Goal: Task Accomplishment & Management: Manage account settings

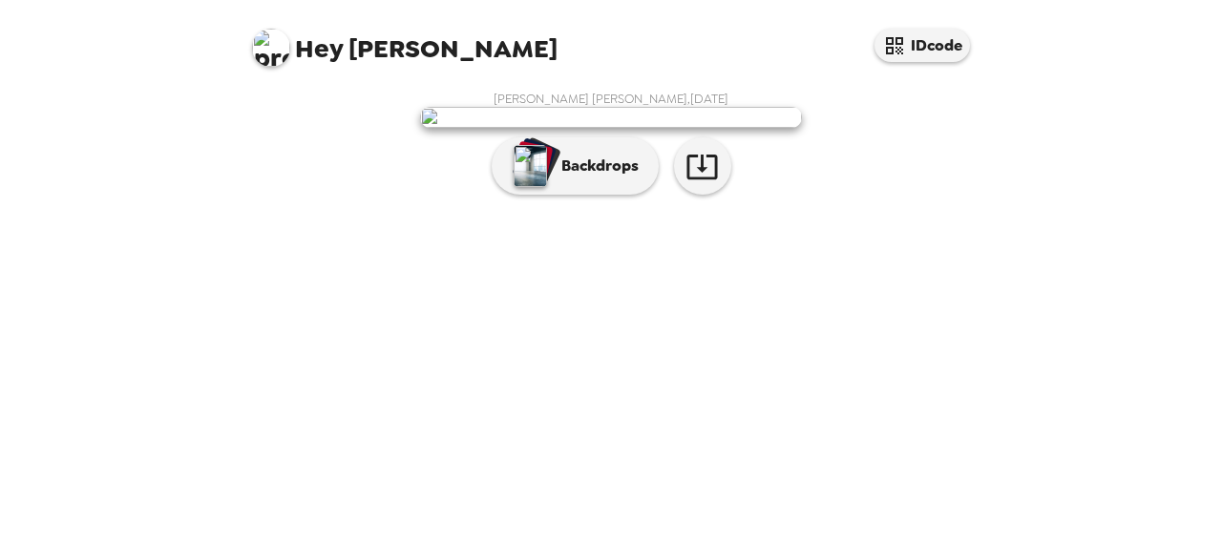
scroll to position [130, 0]
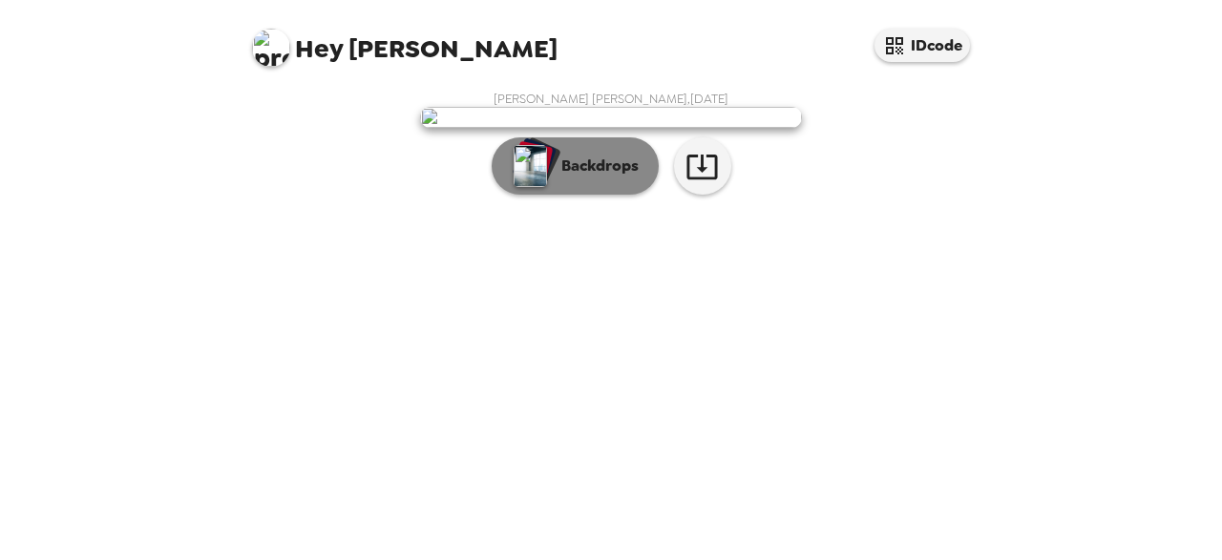
click at [548, 195] on button "Backdrops" at bounding box center [575, 165] width 167 height 57
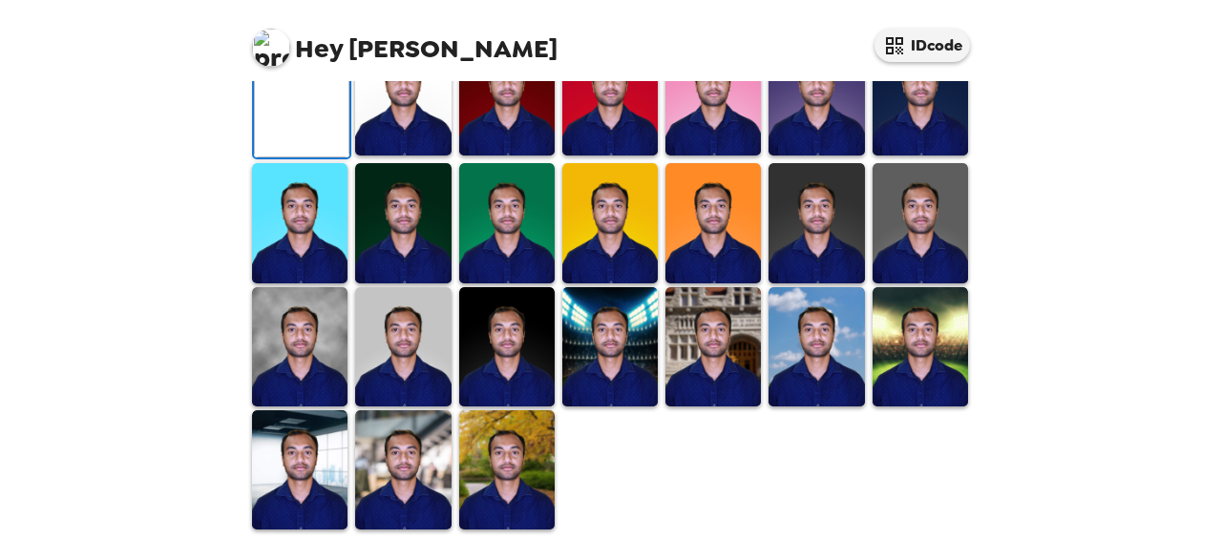
scroll to position [558, 0]
click at [417, 523] on img at bounding box center [402, 469] width 95 height 119
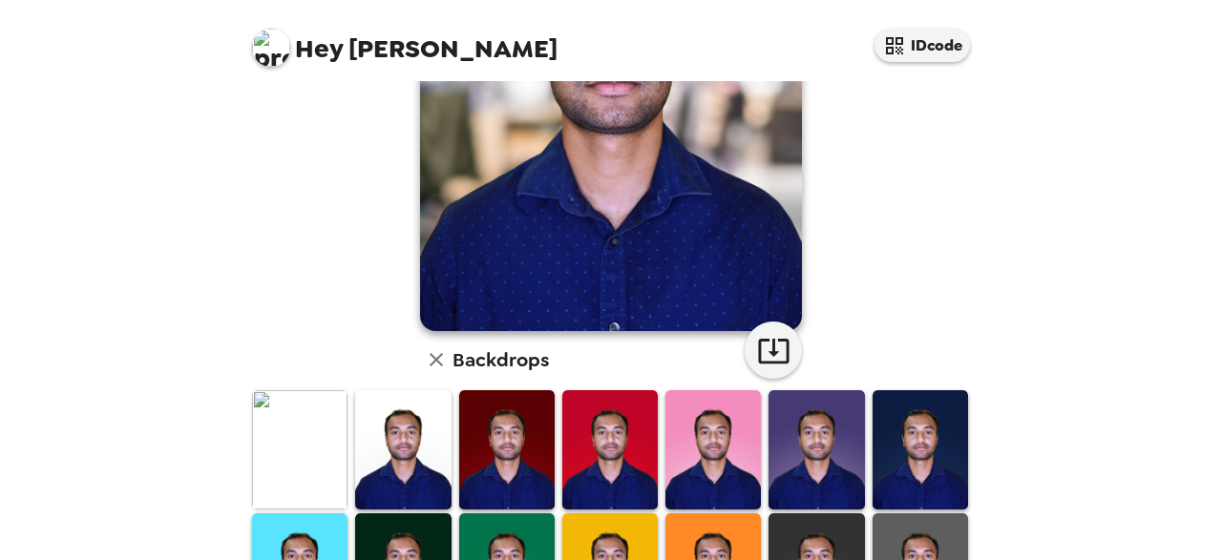
scroll to position [596, 0]
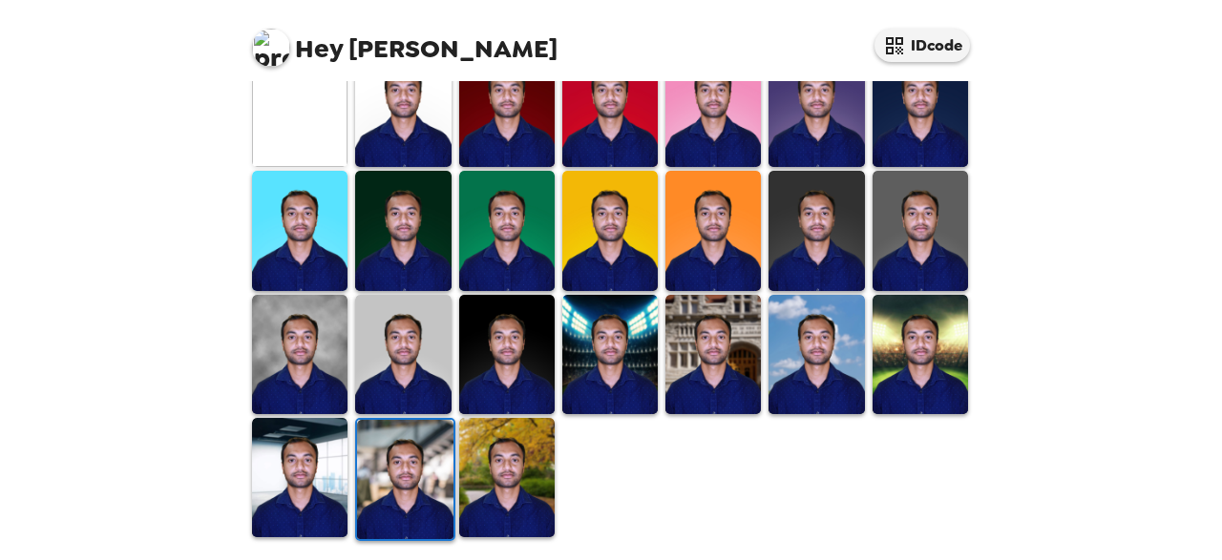
click at [503, 474] on img at bounding box center [506, 477] width 95 height 119
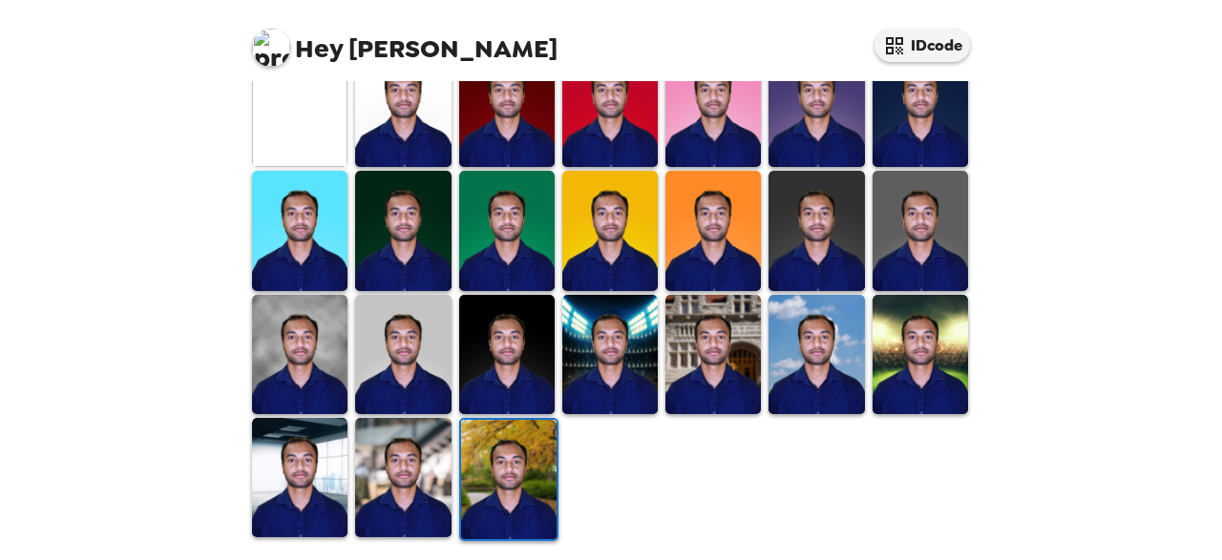
click at [293, 108] on img at bounding box center [299, 107] width 95 height 119
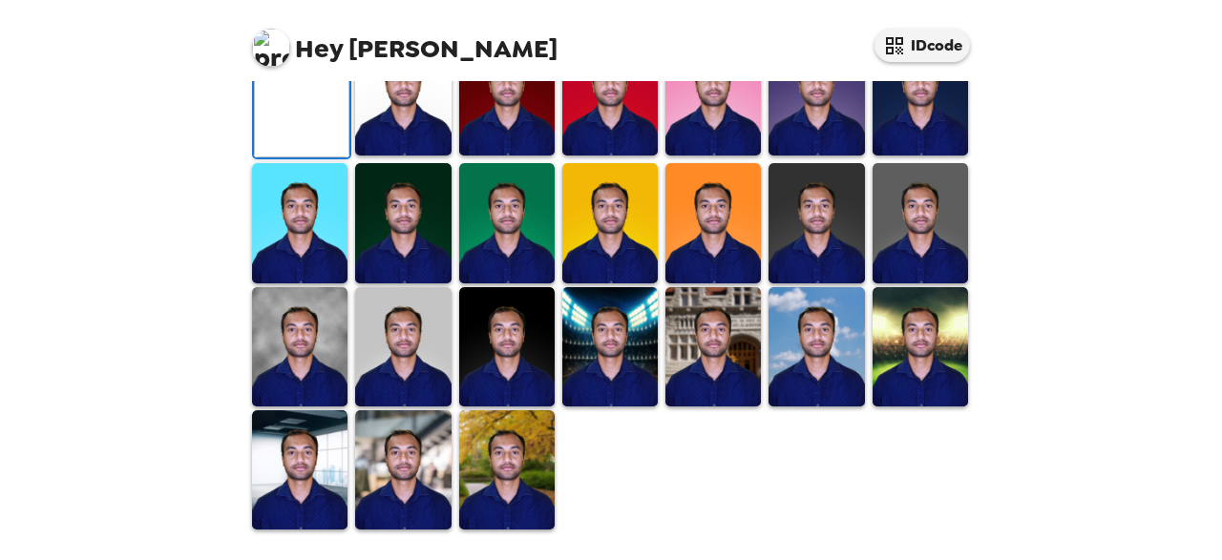
scroll to position [594, 0]
click at [367, 205] on img at bounding box center [402, 222] width 95 height 119
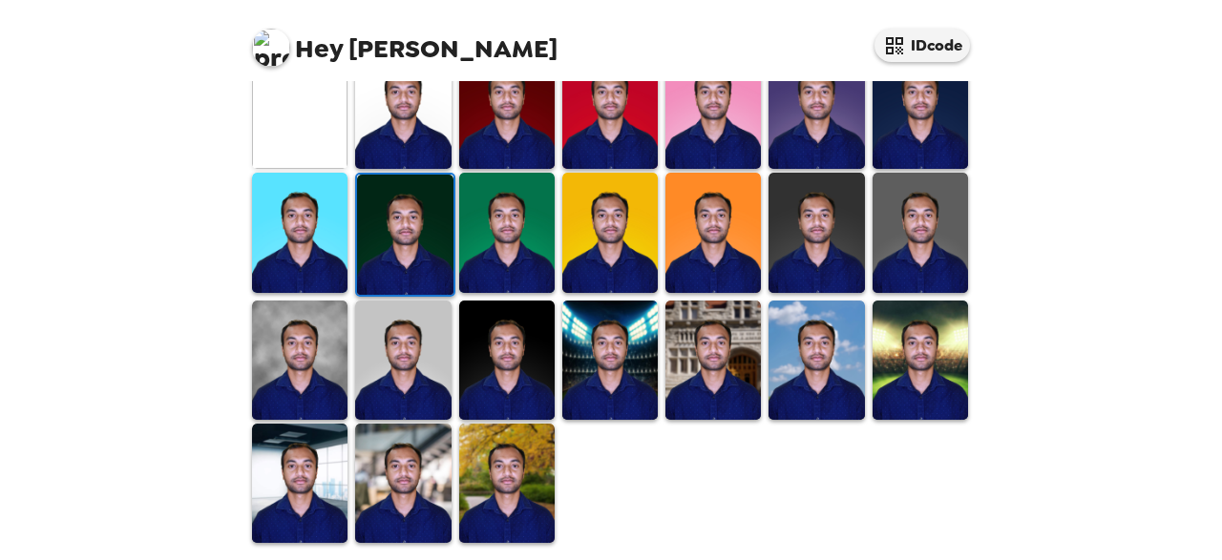
scroll to position [592, 0]
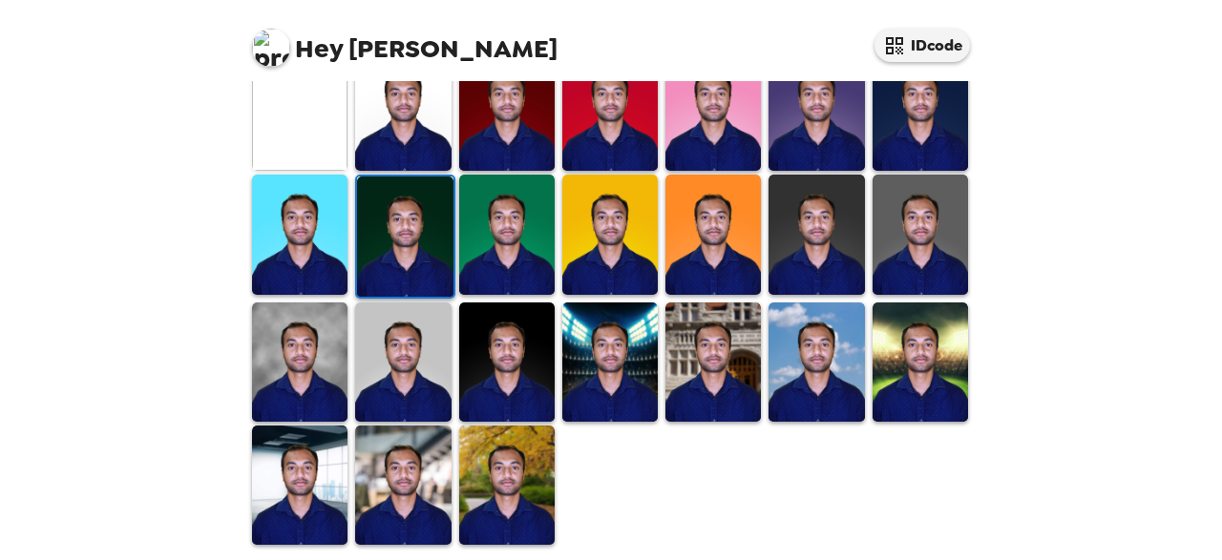
click at [507, 306] on img at bounding box center [506, 362] width 95 height 119
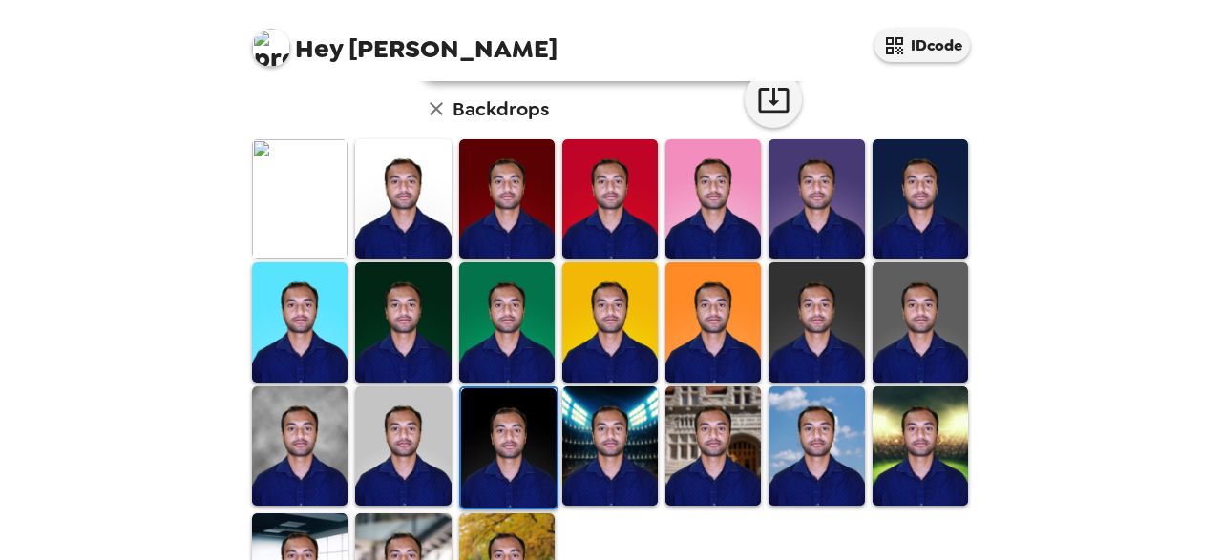
scroll to position [596, 0]
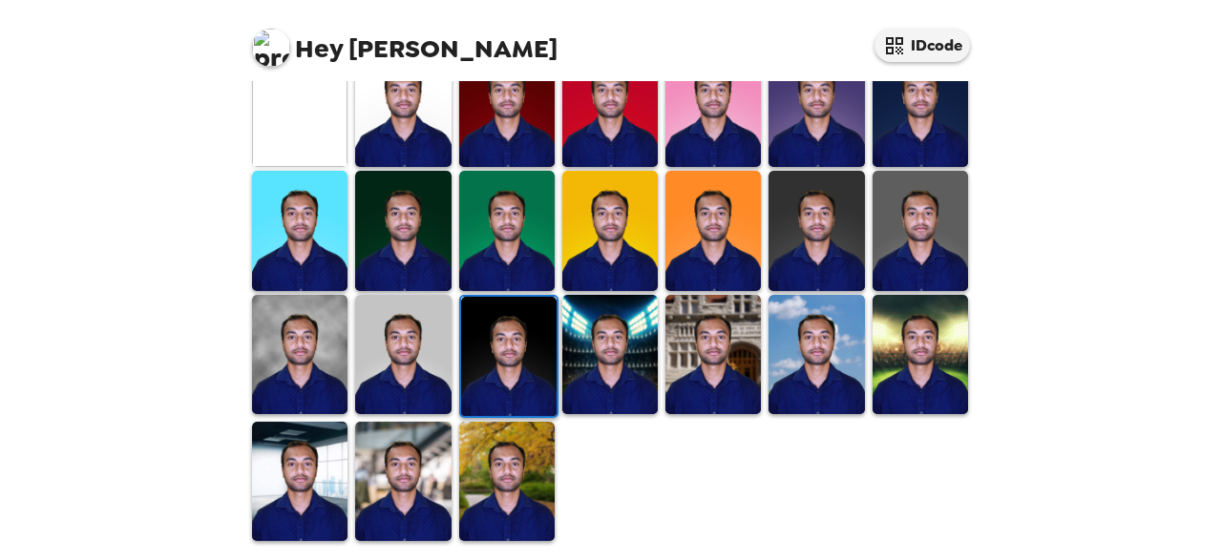
click at [420, 252] on img at bounding box center [402, 230] width 95 height 119
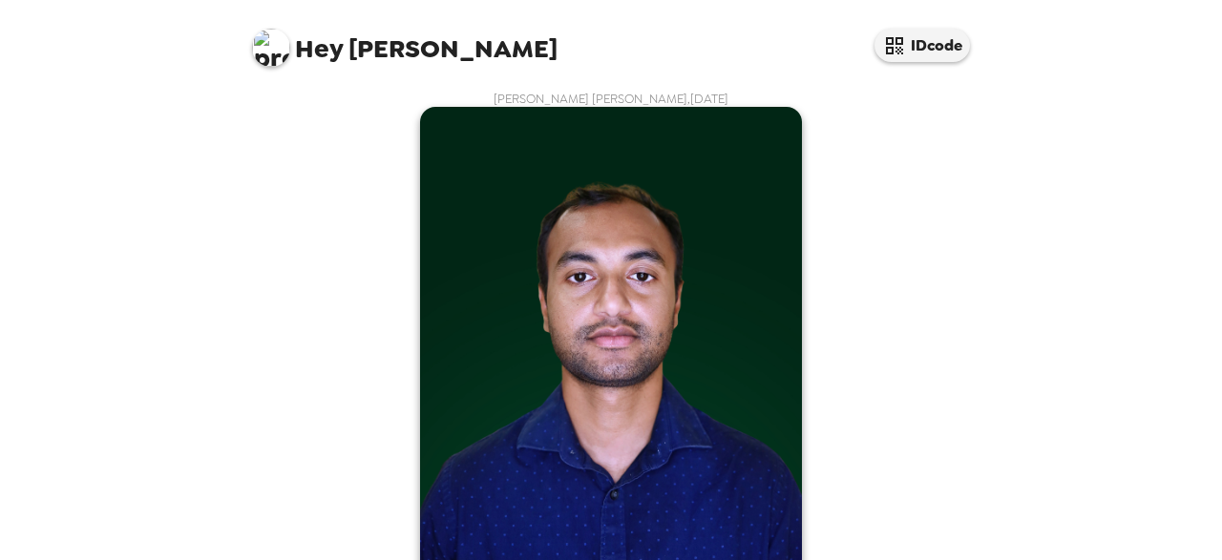
scroll to position [472, 0]
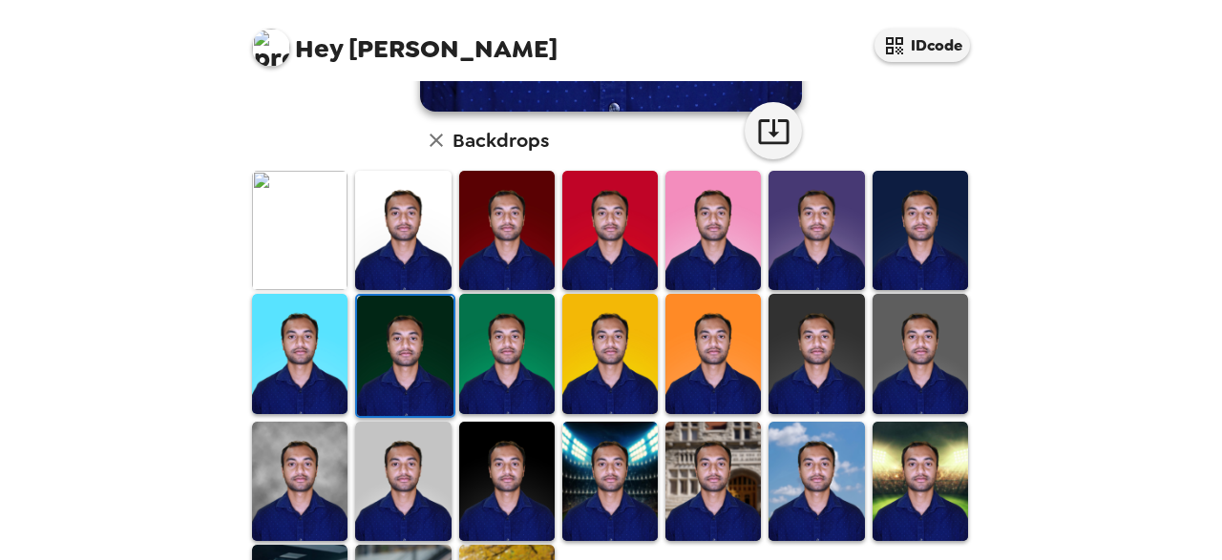
click at [304, 484] on img at bounding box center [299, 481] width 95 height 119
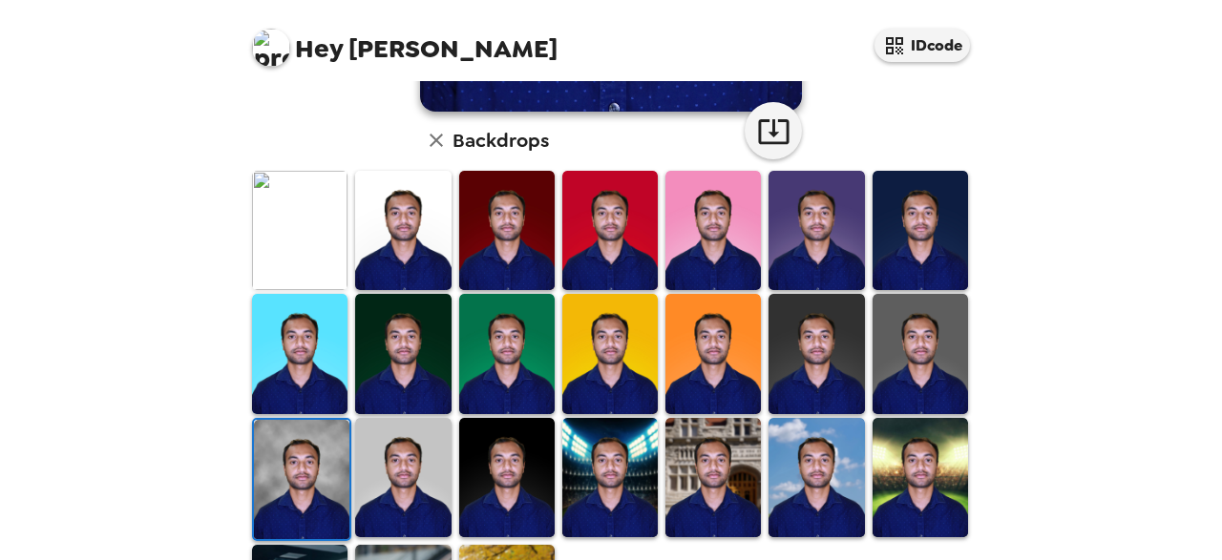
scroll to position [0, 0]
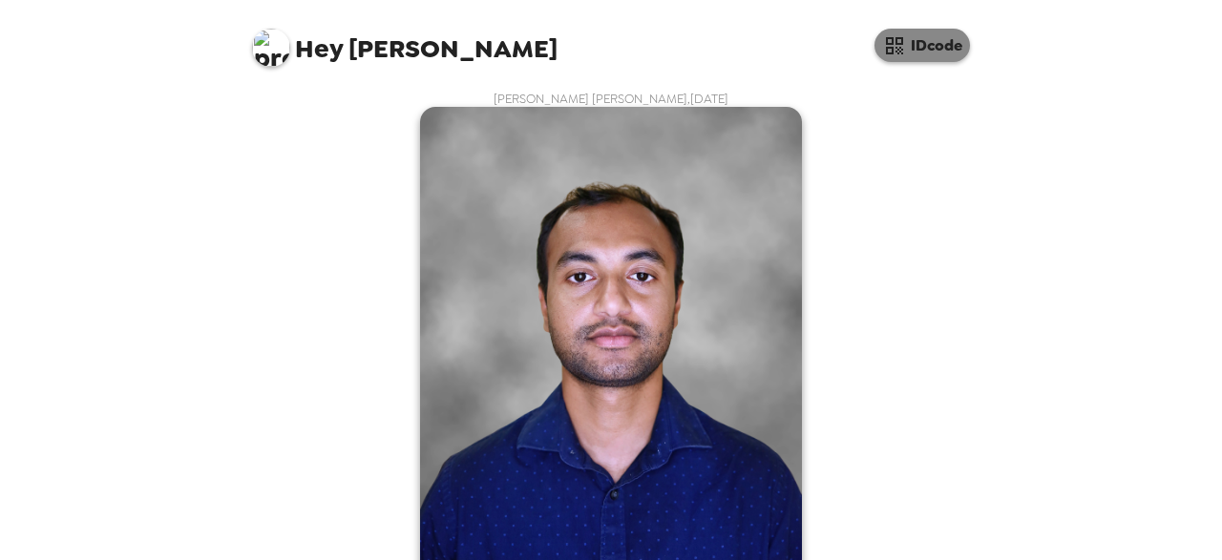
click at [906, 37] on button "IDcode" at bounding box center [921, 45] width 95 height 33
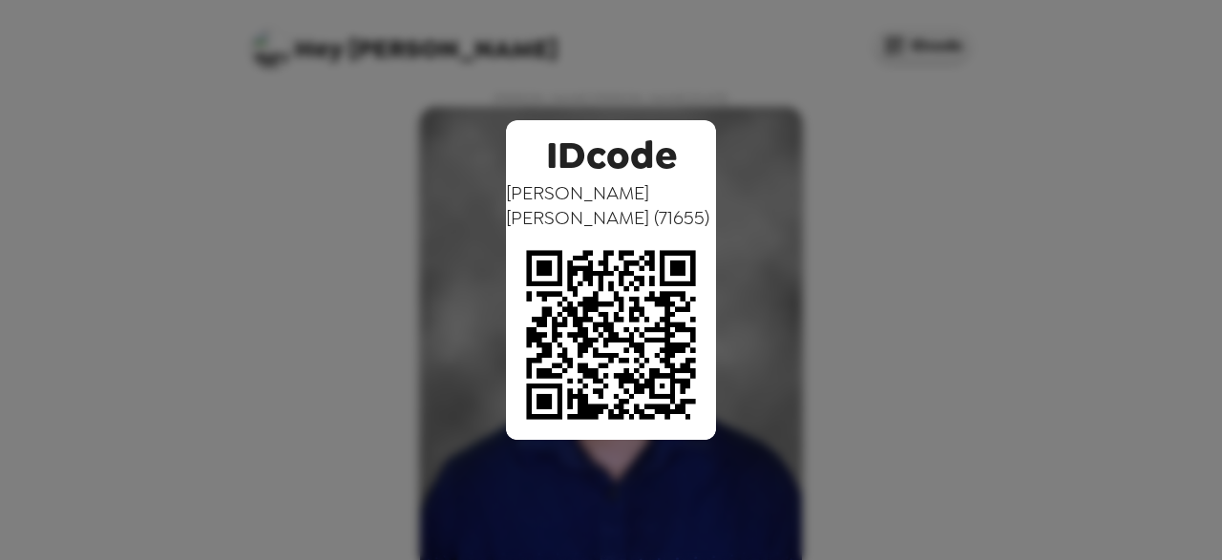
click at [959, 135] on div "IDcode [PERSON_NAME] [PERSON_NAME] ( 71655 )" at bounding box center [611, 280] width 1222 height 560
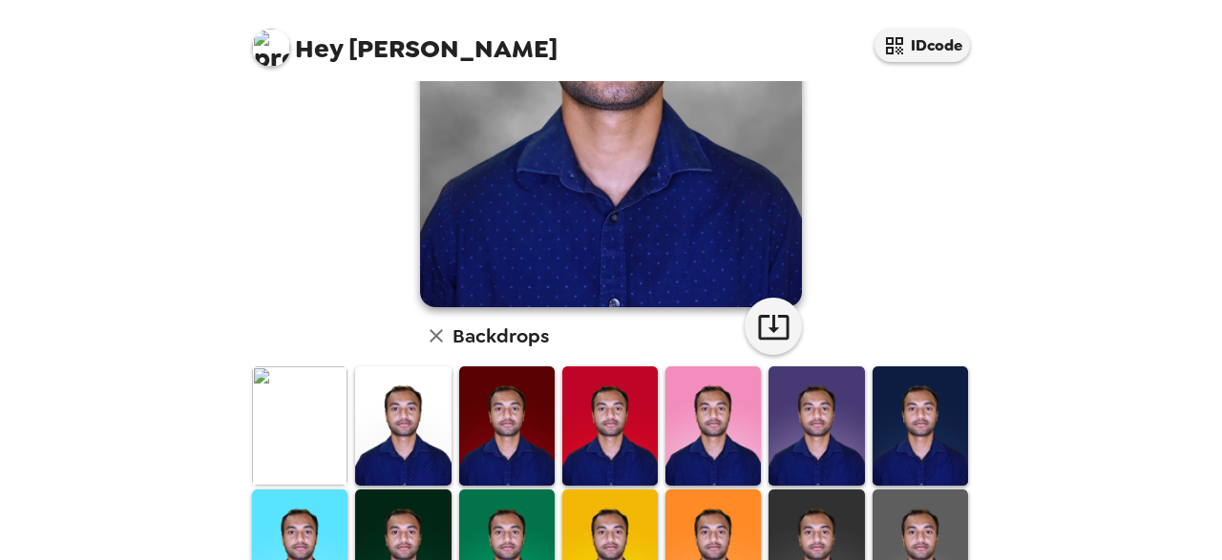
scroll to position [283, 0]
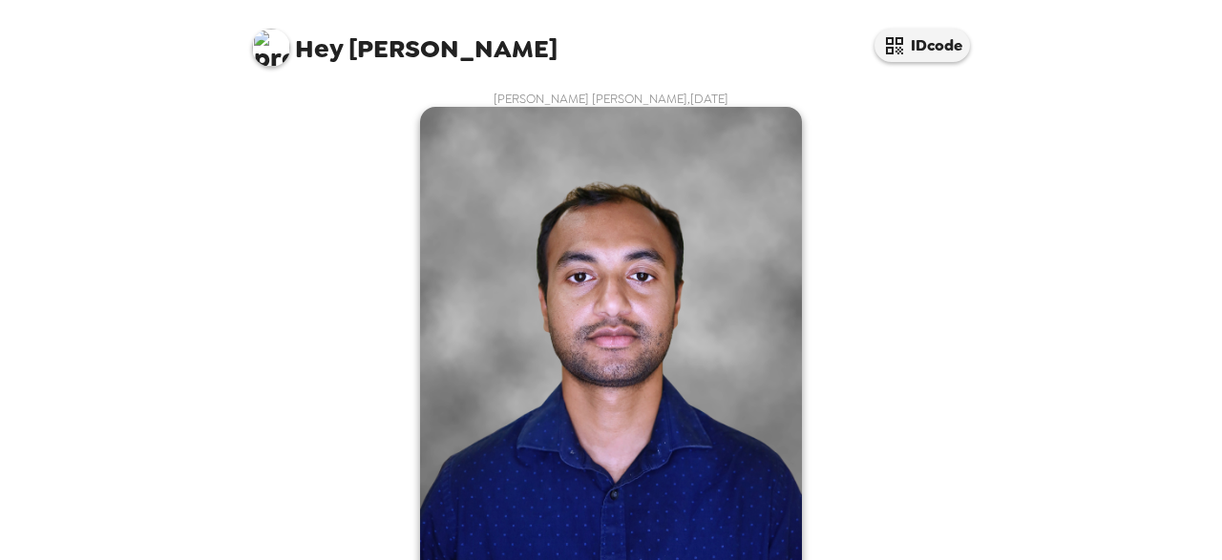
scroll to position [283, 0]
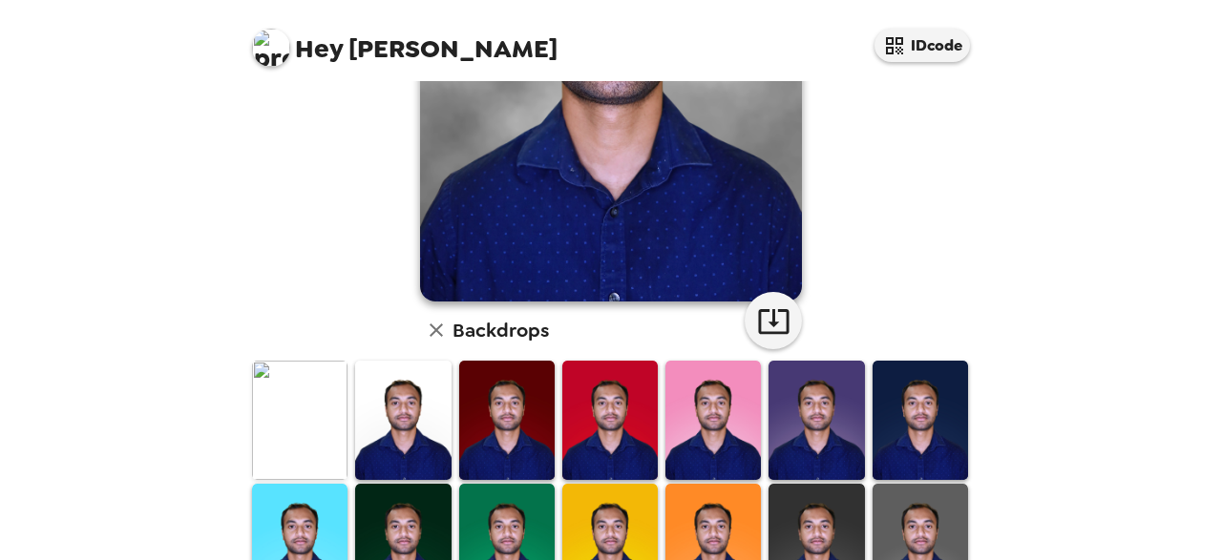
click at [776, 322] on icon "button" at bounding box center [773, 320] width 33 height 33
click at [911, 32] on button "IDcode" at bounding box center [921, 45] width 95 height 33
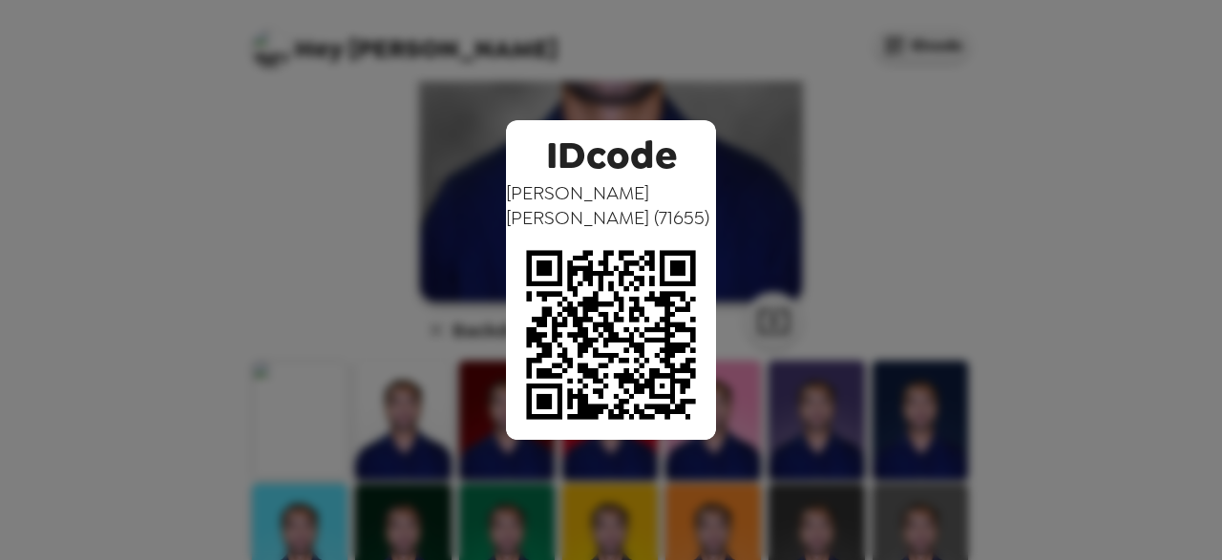
click at [638, 63] on div "IDcode [PERSON_NAME] [PERSON_NAME] ( 71655 )" at bounding box center [611, 280] width 1222 height 560
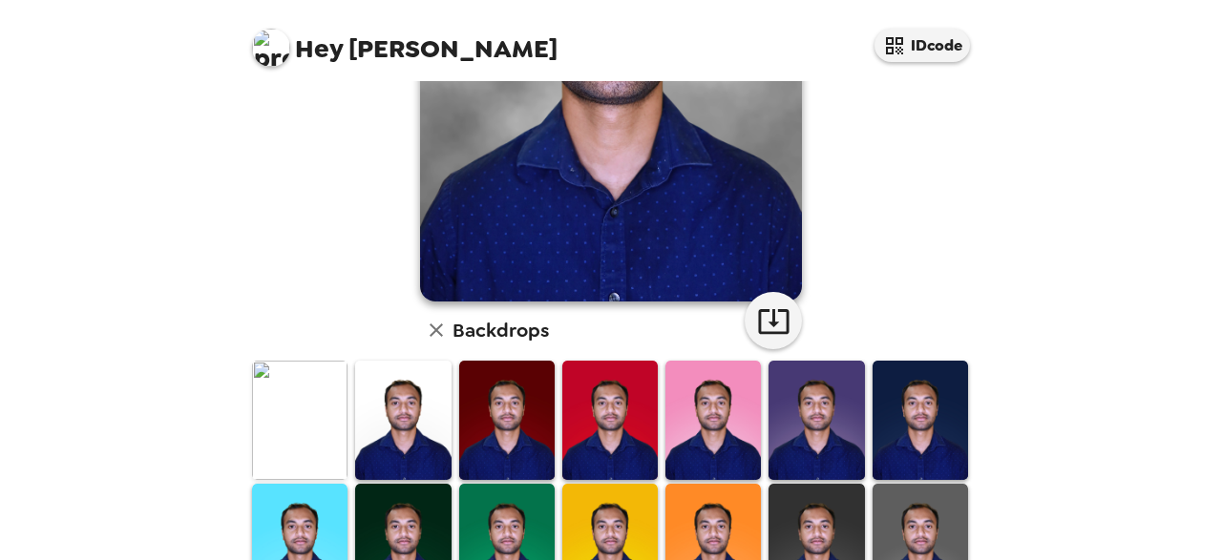
click at [358, 60] on span "Hey [PERSON_NAME]" at bounding box center [404, 40] width 305 height 43
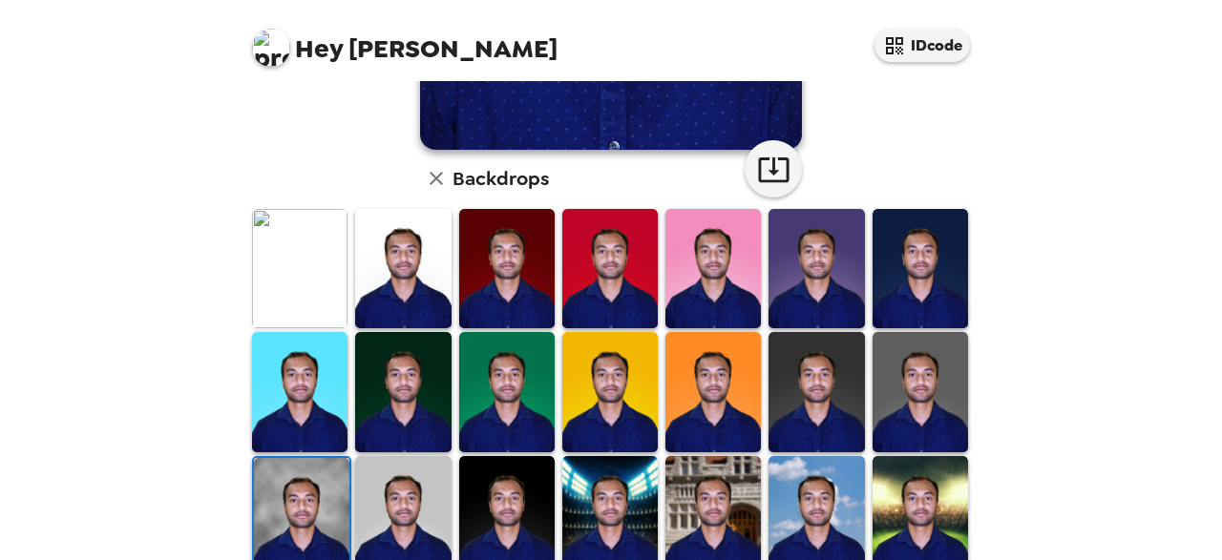
scroll to position [596, 0]
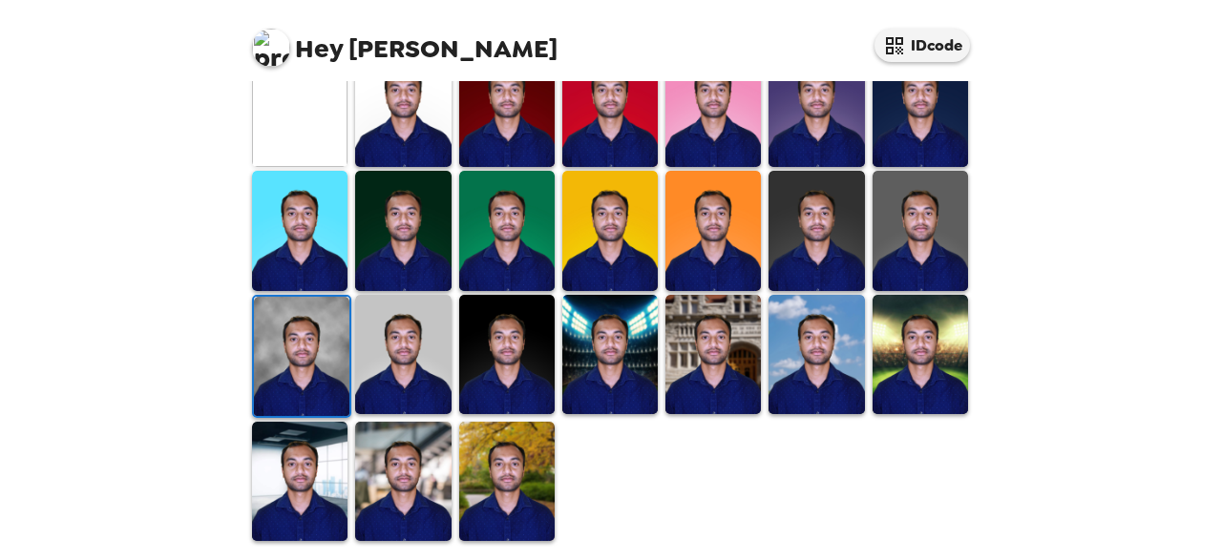
click at [266, 49] on img at bounding box center [271, 48] width 38 height 38
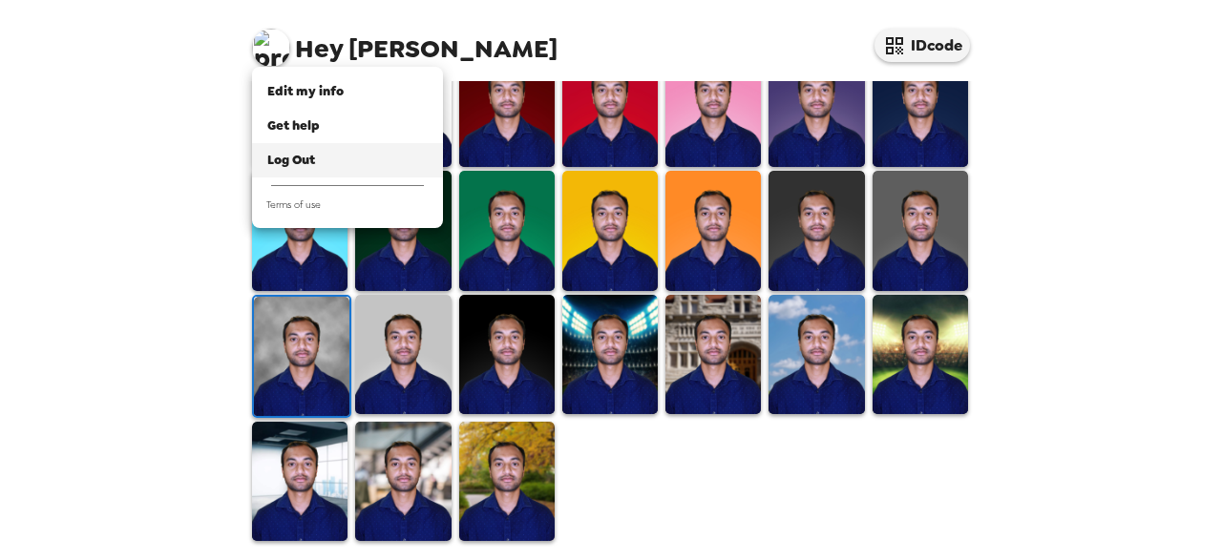
click at [290, 161] on span "Log Out" at bounding box center [291, 160] width 48 height 16
